Goal: Task Accomplishment & Management: Manage account settings

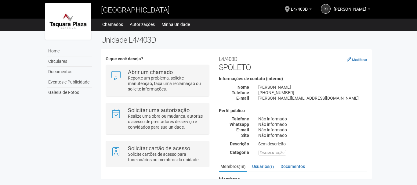
scroll to position [153, 0]
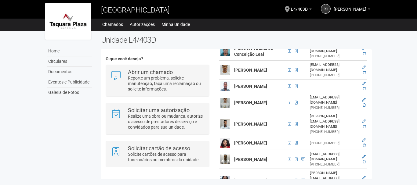
click at [228, 98] on img at bounding box center [225, 103] width 10 height 10
click at [362, 98] on icon at bounding box center [364, 100] width 4 height 4
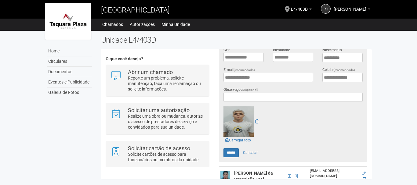
scroll to position [202, 0]
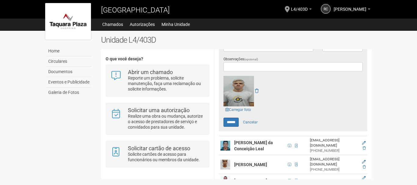
click at [239, 87] on img at bounding box center [238, 91] width 31 height 31
click at [238, 107] on link "Carregar foto" at bounding box center [237, 109] width 29 height 7
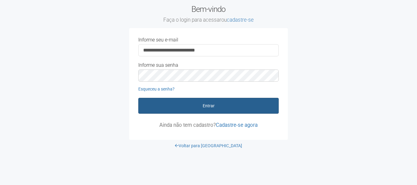
type input "**********"
click at [138, 98] on button "Entrar" at bounding box center [208, 106] width 140 height 16
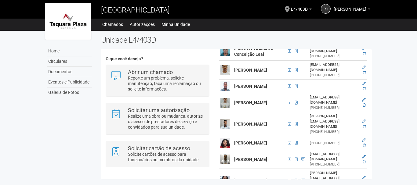
scroll to position [122, 0]
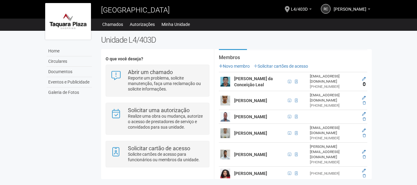
click at [363, 82] on icon at bounding box center [363, 84] width 3 height 4
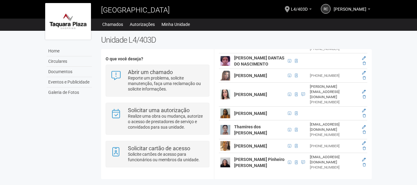
scroll to position [259, 0]
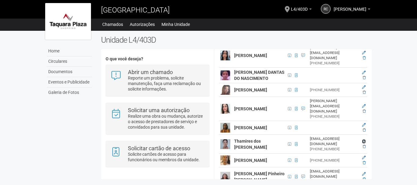
click at [362, 143] on icon at bounding box center [364, 142] width 4 height 4
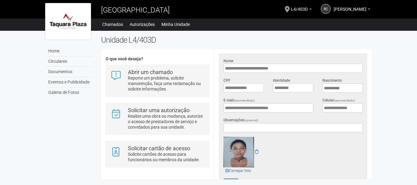
scroll to position [0, 0]
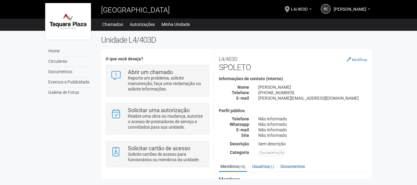
click at [69, 20] on img at bounding box center [68, 21] width 46 height 37
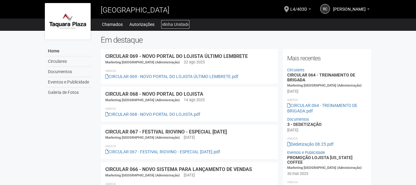
click at [168, 22] on link "Minha Unidade" at bounding box center [175, 24] width 28 height 9
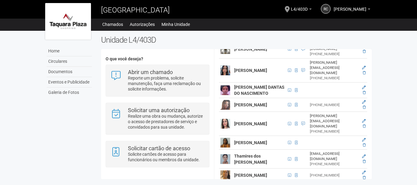
scroll to position [275, 0]
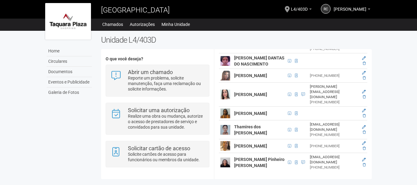
click at [360, 83] on td at bounding box center [363, 76] width 8 height 14
click at [363, 80] on icon at bounding box center [363, 78] width 3 height 4
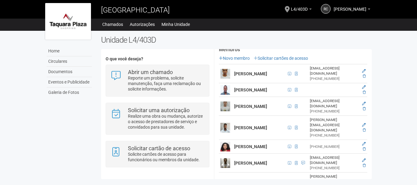
scroll to position [99, 0]
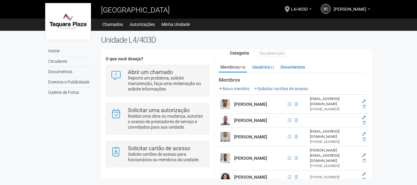
click at [65, 13] on img at bounding box center [68, 21] width 46 height 37
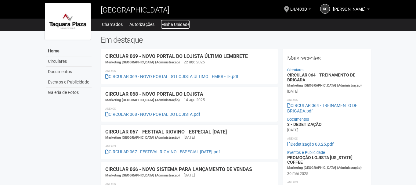
click at [185, 25] on link "Minha Unidade" at bounding box center [175, 24] width 28 height 9
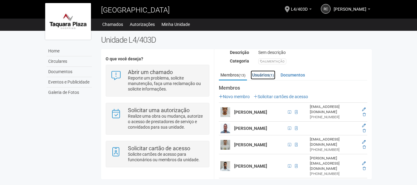
click at [267, 75] on link "Usuários (1)" at bounding box center [262, 74] width 25 height 9
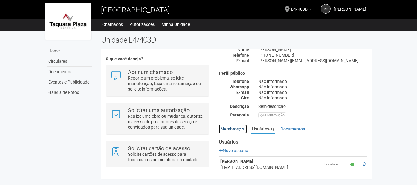
click at [232, 128] on link "Membros (13)" at bounding box center [233, 128] width 28 height 9
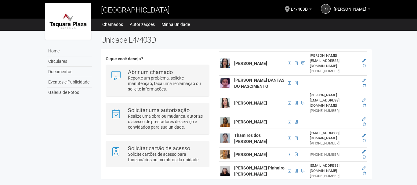
scroll to position [267, 0]
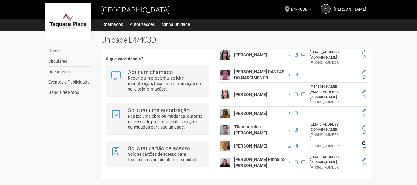
click at [363, 142] on icon at bounding box center [364, 144] width 4 height 4
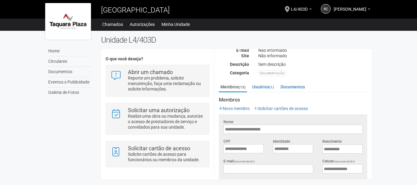
scroll to position [141, 0]
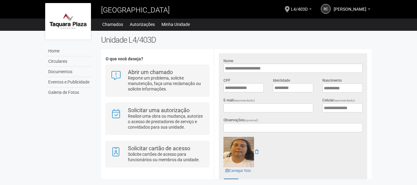
click at [381, 84] on body "Aguarde... Taquara Plaza Shopping RC RENATA COELHO DO NASCIMENTO RENATA COELHO …" at bounding box center [208, 92] width 417 height 185
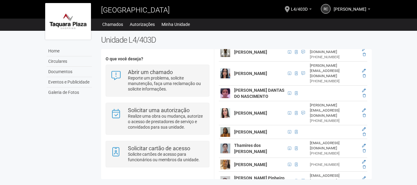
scroll to position [409, 0]
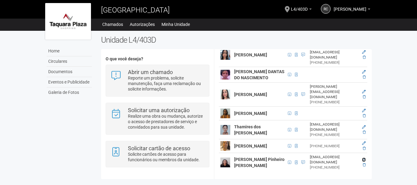
click at [363, 158] on icon at bounding box center [364, 160] width 4 height 4
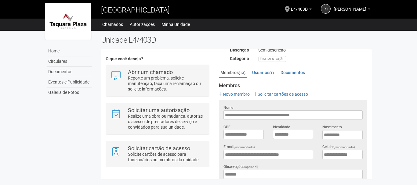
scroll to position [216, 0]
